Goal: Information Seeking & Learning: Learn about a topic

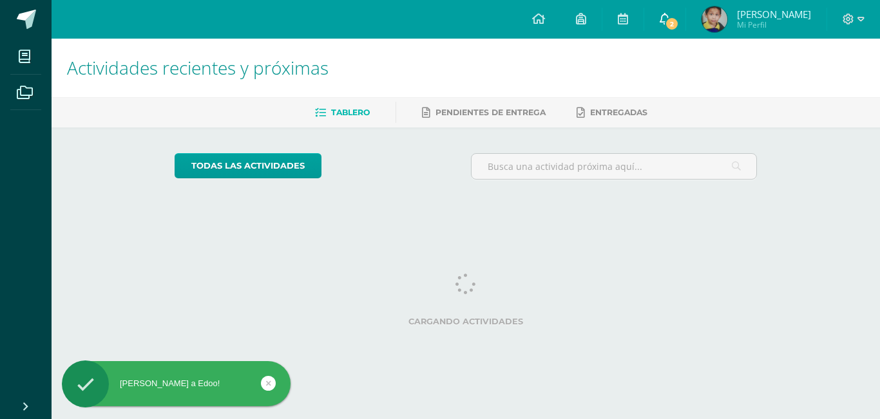
click at [679, 21] on span "2" at bounding box center [672, 24] width 14 height 14
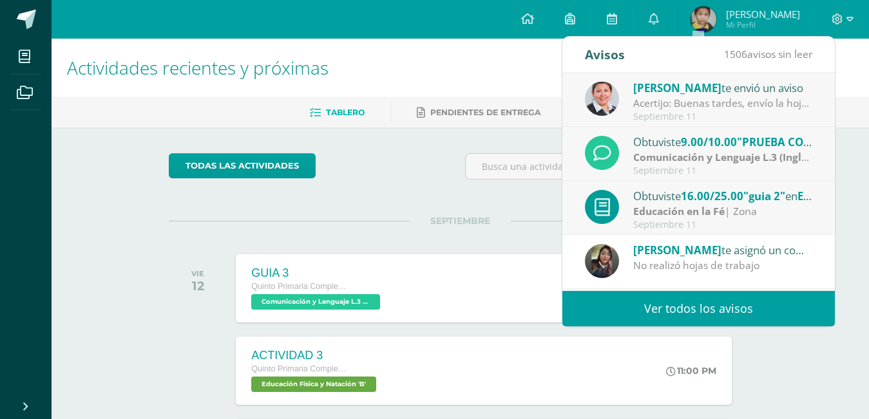
click at [691, 86] on span "[PERSON_NAME]" at bounding box center [677, 88] width 88 height 15
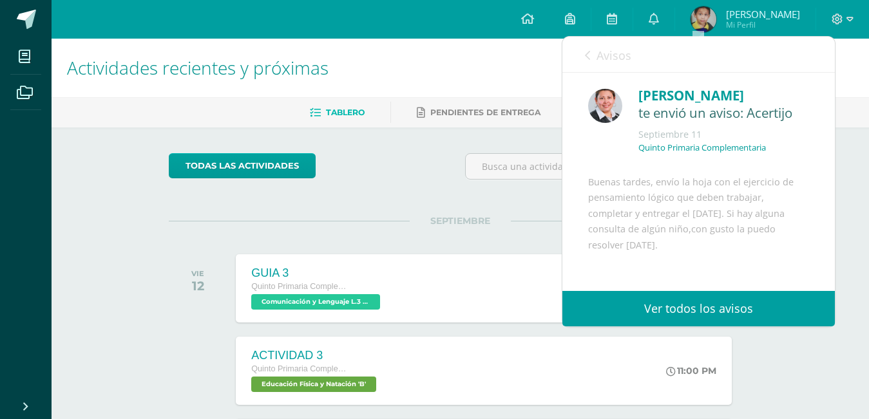
click at [678, 316] on link "Ver todos los avisos" at bounding box center [698, 308] width 273 height 35
click at [676, 306] on link "Ver todos los avisos" at bounding box center [698, 308] width 273 height 35
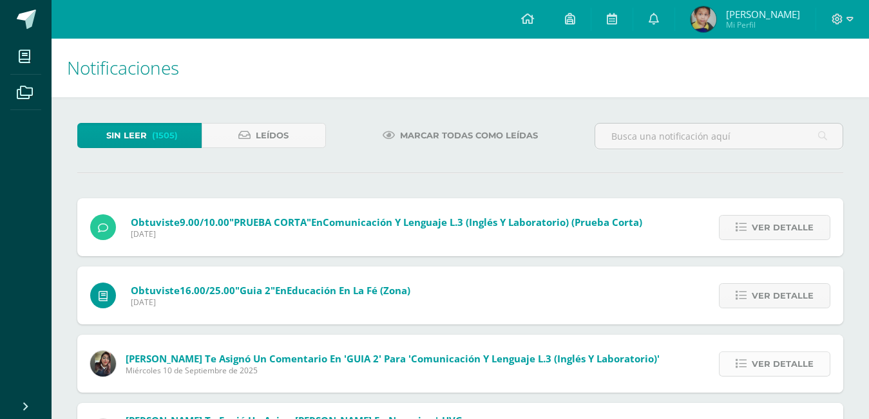
click at [767, 363] on span "Ver detalle" at bounding box center [783, 364] width 62 height 24
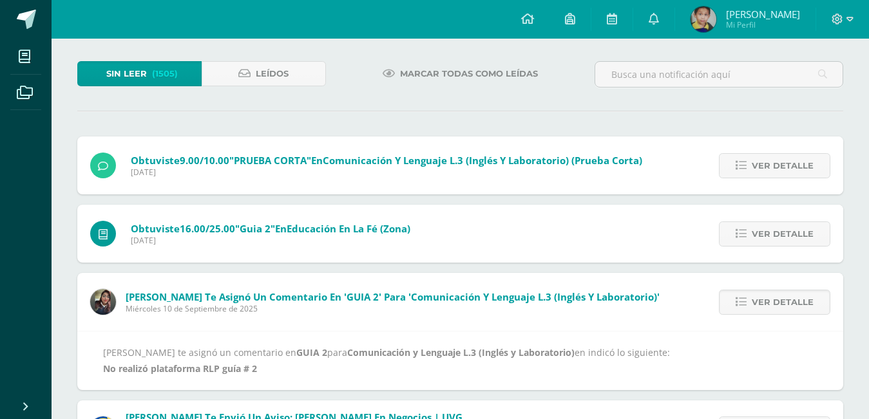
scroll to position [60, 0]
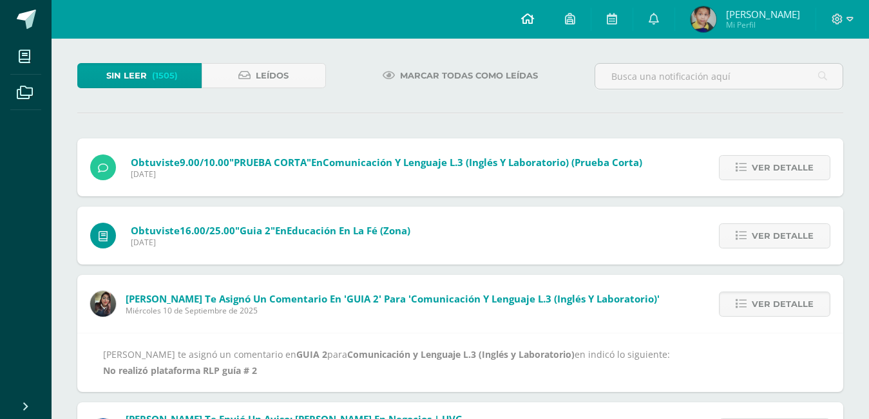
click at [534, 19] on icon at bounding box center [527, 19] width 13 height 12
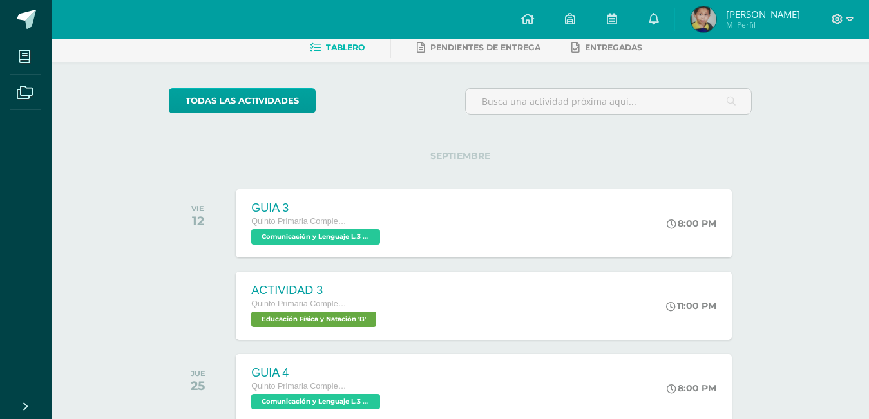
scroll to position [136, 0]
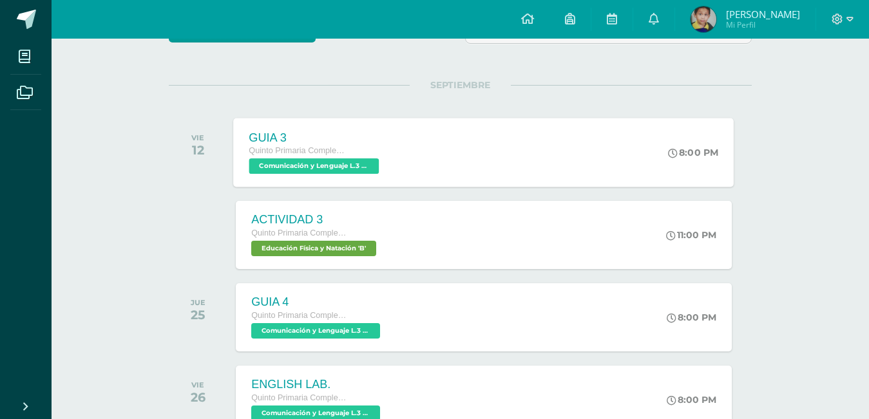
click at [345, 169] on span "Comunicación y Lenguaje L.3 (Inglés y Laboratorio) 'B'" at bounding box center [314, 165] width 130 height 15
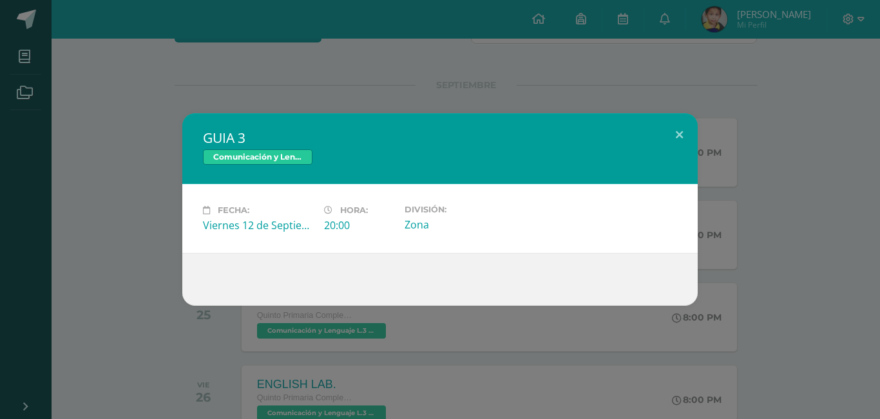
click at [76, 195] on div "GUIA 3 Comunicación y Lenguaje L.3 (Inglés y Laboratorio) Fecha: Viernes 12 de …" at bounding box center [440, 209] width 870 height 193
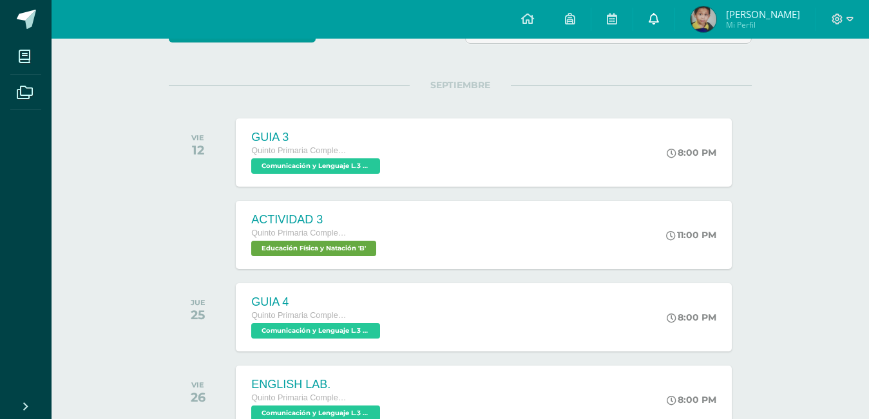
click at [659, 17] on icon at bounding box center [654, 19] width 10 height 12
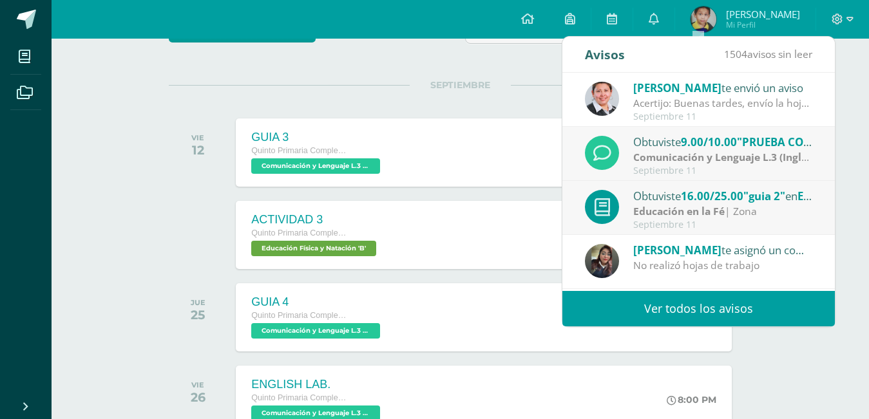
click at [676, 93] on span "[PERSON_NAME]" at bounding box center [677, 88] width 88 height 15
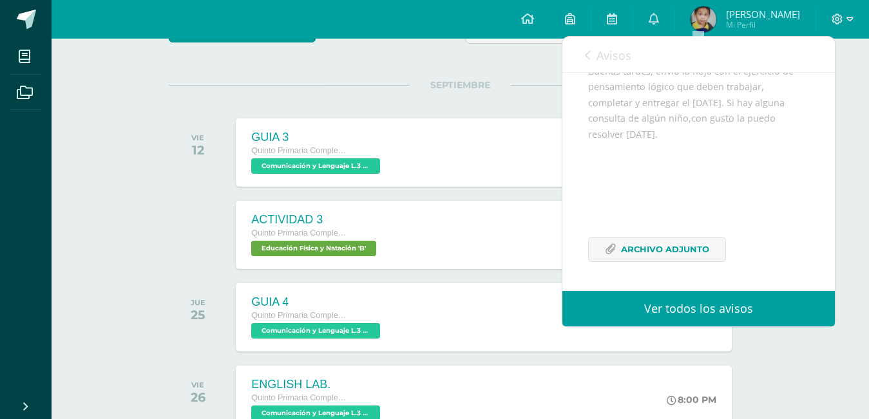
scroll to position [142, 0]
click at [691, 253] on span "Archivo Adjunto" at bounding box center [665, 250] width 88 height 24
click at [704, 304] on link "Ver todos los avisos" at bounding box center [698, 308] width 273 height 35
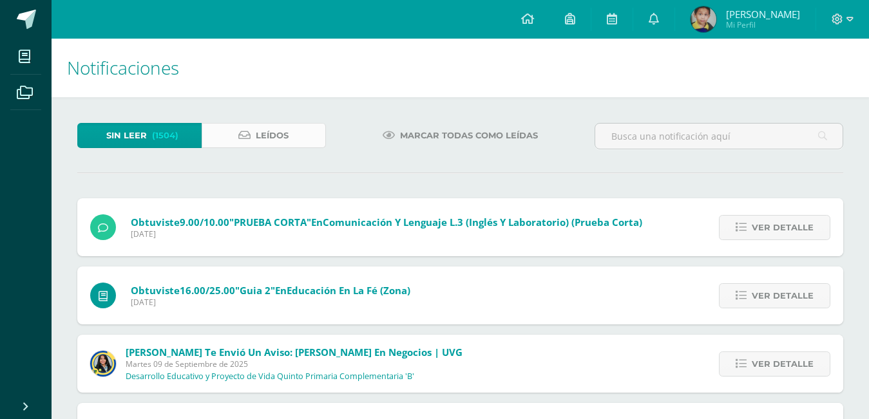
click at [267, 135] on span "Leídos" at bounding box center [272, 136] width 33 height 24
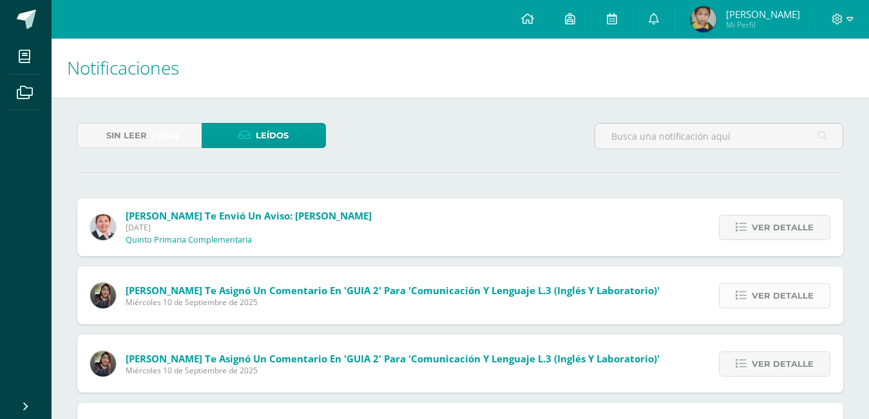
click at [789, 297] on span "Ver detalle" at bounding box center [783, 296] width 62 height 24
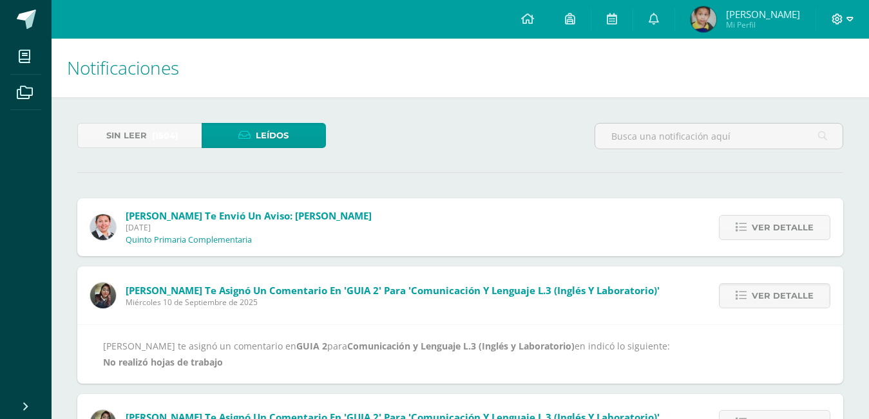
click at [846, 16] on icon at bounding box center [849, 20] width 7 height 12
click at [793, 91] on span "Cerrar sesión" at bounding box center [809, 88] width 58 height 12
